Goal: Use online tool/utility: Utilize a website feature to perform a specific function

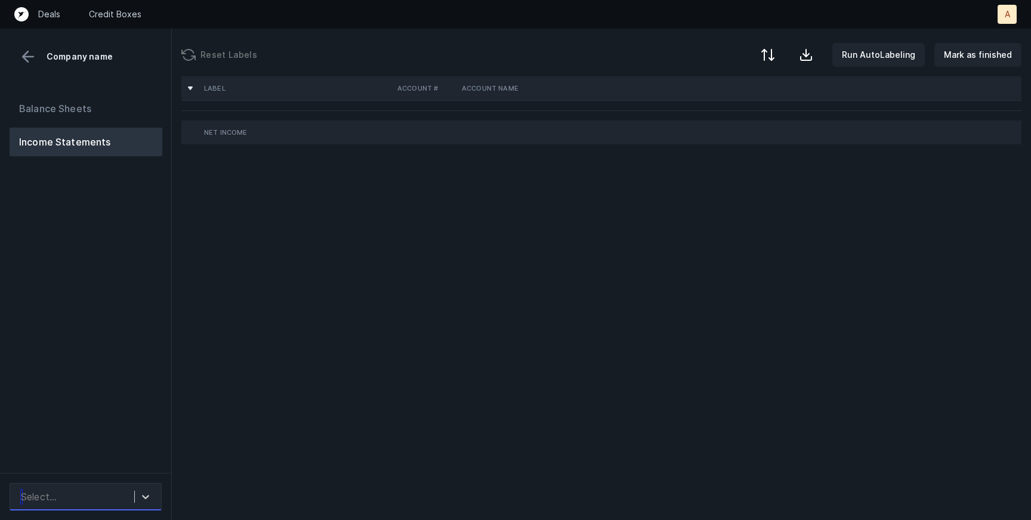
click at [153, 484] on div "Select..." at bounding box center [86, 496] width 152 height 27
click at [153, 513] on div "0 results available. Select is focused ,type to refine list, press Down to open…" at bounding box center [85, 496] width 171 height 47
click at [150, 505] on div at bounding box center [145, 496] width 21 height 21
click at [114, 393] on div "Balance Sheets Income Statements" at bounding box center [86, 279] width 172 height 388
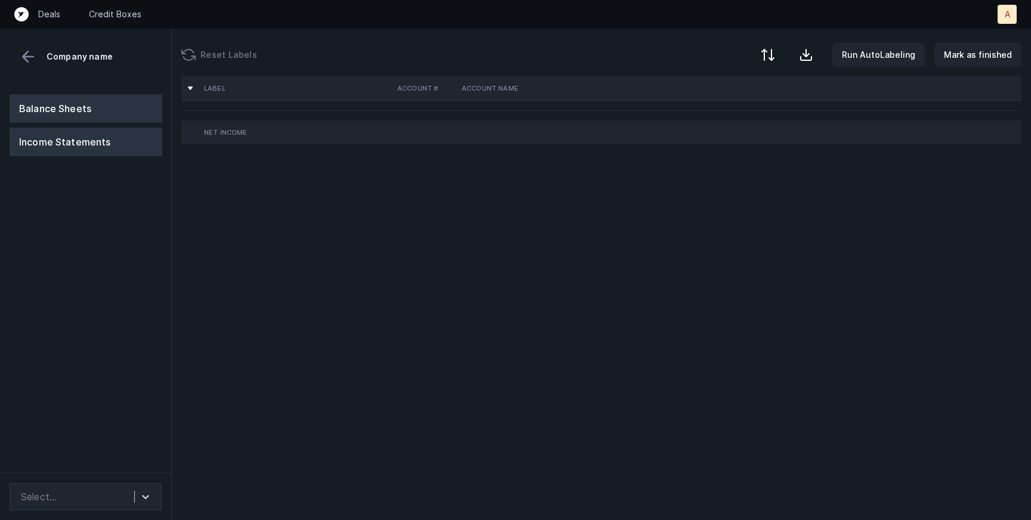
click at [68, 104] on button "Balance Sheets" at bounding box center [86, 108] width 153 height 29
click at [78, 149] on button "Income Statements" at bounding box center [86, 142] width 153 height 29
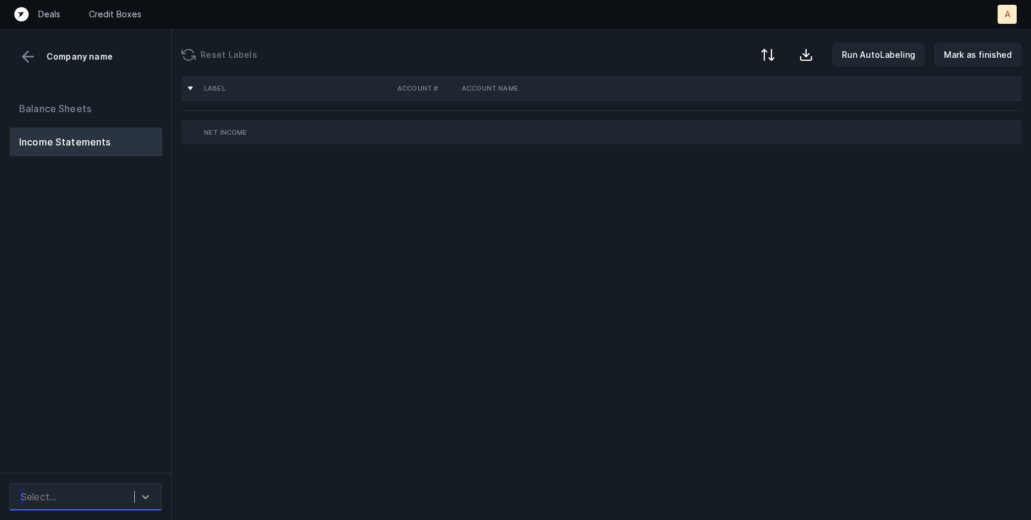
click at [149, 499] on icon at bounding box center [146, 497] width 12 height 12
click at [106, 372] on div "Balance Sheets Income Statements" at bounding box center [86, 279] width 172 height 388
click at [144, 508] on div "Select..." at bounding box center [86, 496] width 152 height 27
click at [128, 469] on div "Quickbooks desktop" at bounding box center [86, 464] width 152 height 24
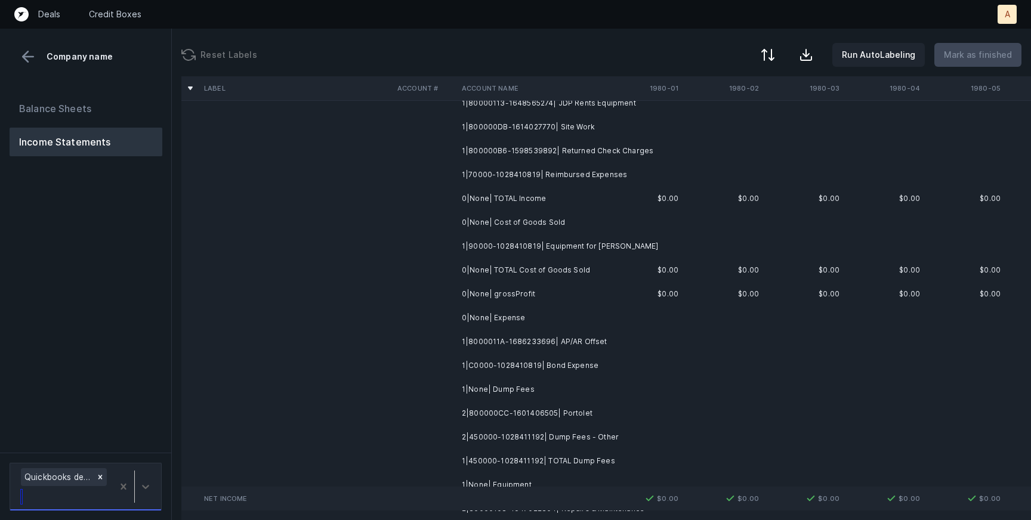
scroll to position [274, 0]
